Goal: Find specific page/section: Find specific page/section

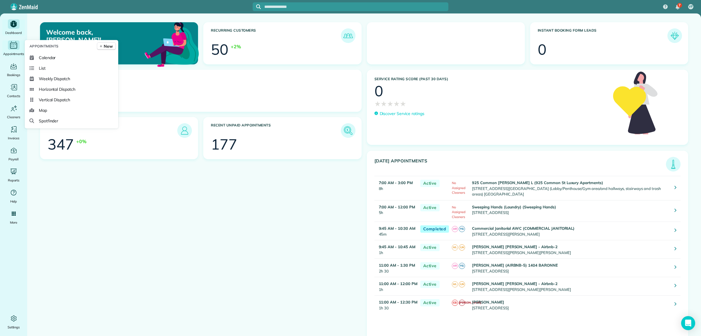
click at [15, 47] on icon "Main" at bounding box center [13, 45] width 9 height 9
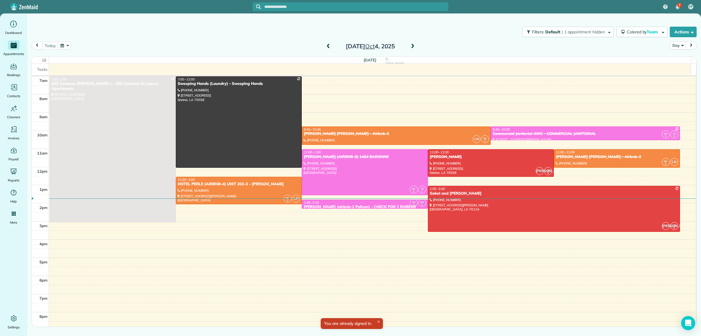
click at [412, 46] on span at bounding box center [413, 46] width 6 height 5
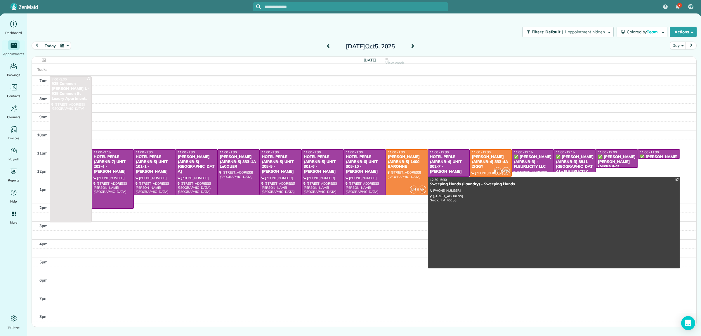
click at [414, 46] on span at bounding box center [413, 46] width 6 height 5
